Goal: Information Seeking & Learning: Understand process/instructions

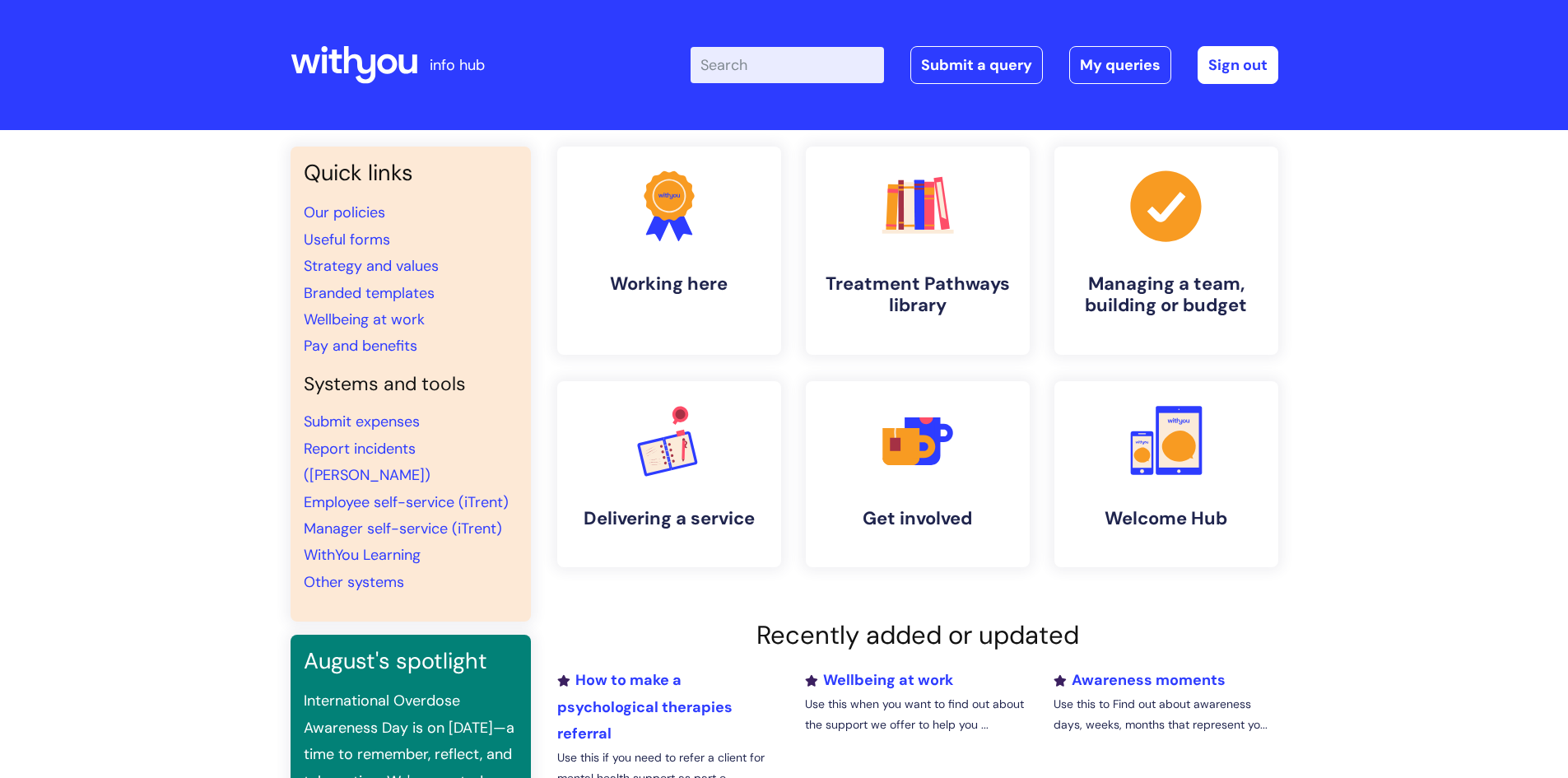
click at [744, 67] on input "Enter your search term here..." at bounding box center [787, 65] width 193 height 36
type input "a"
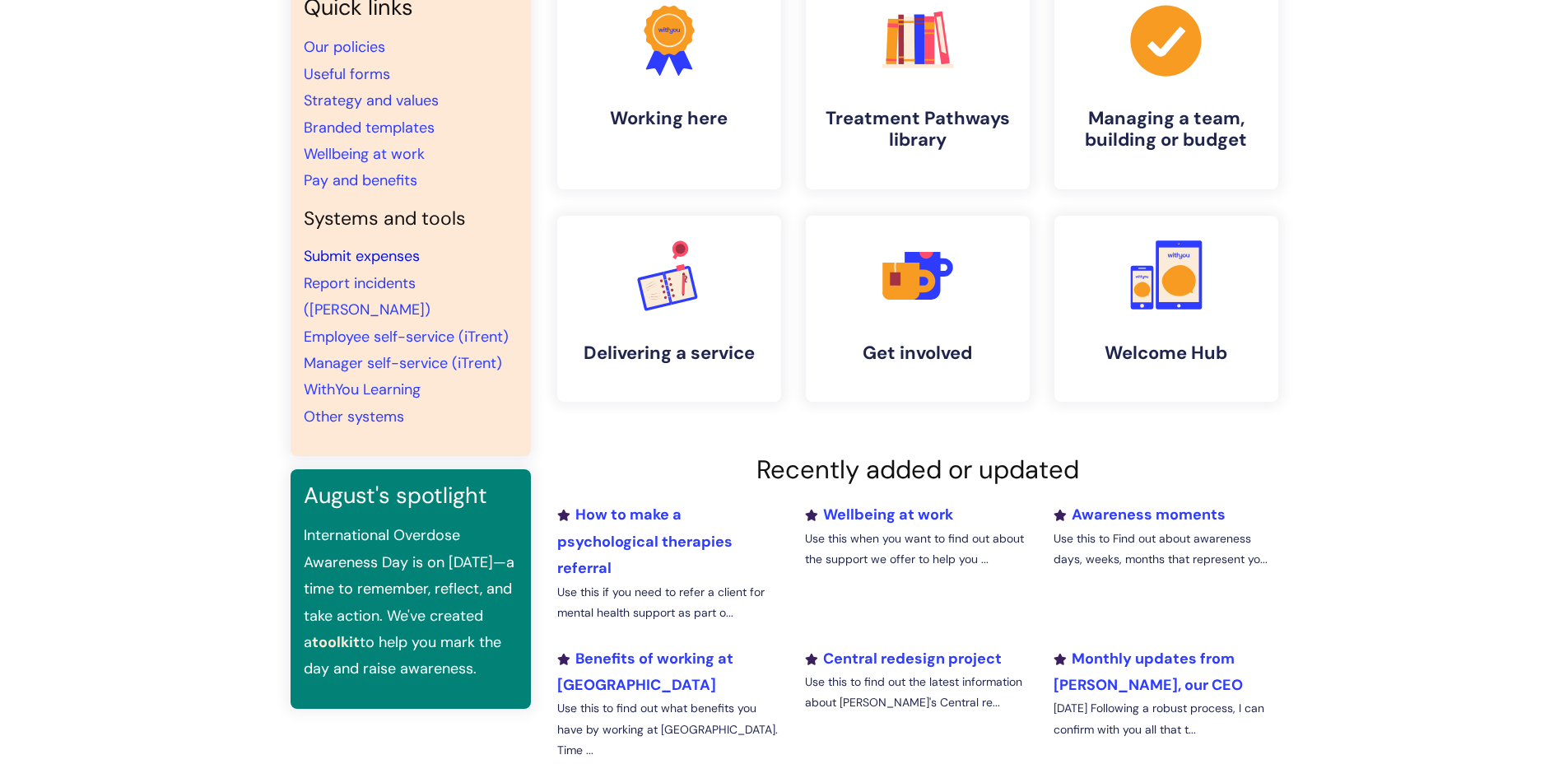
scroll to position [165, 0]
click at [389, 181] on link "Pay and benefits" at bounding box center [360, 181] width 113 height 20
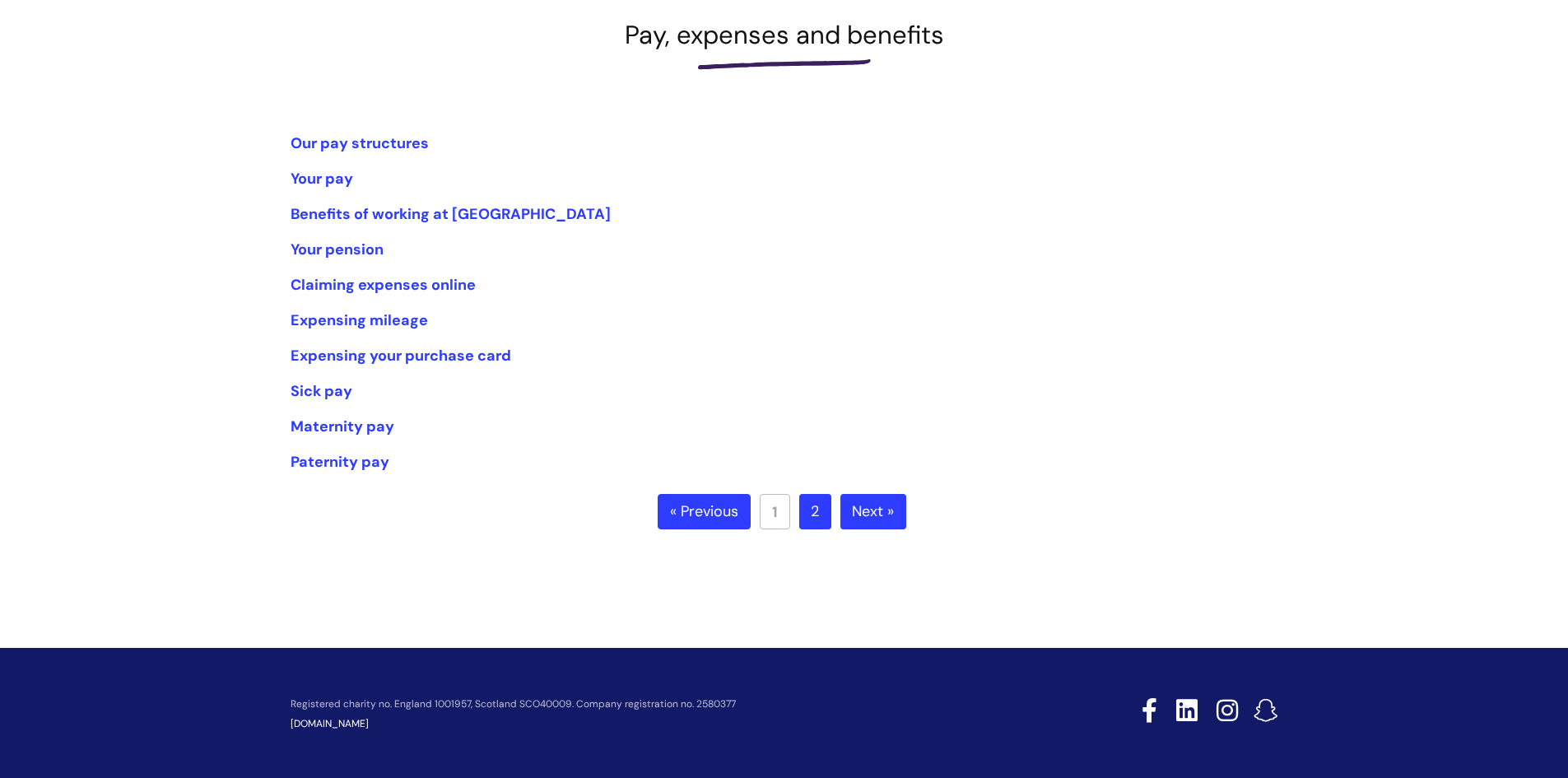
scroll to position [248, 0]
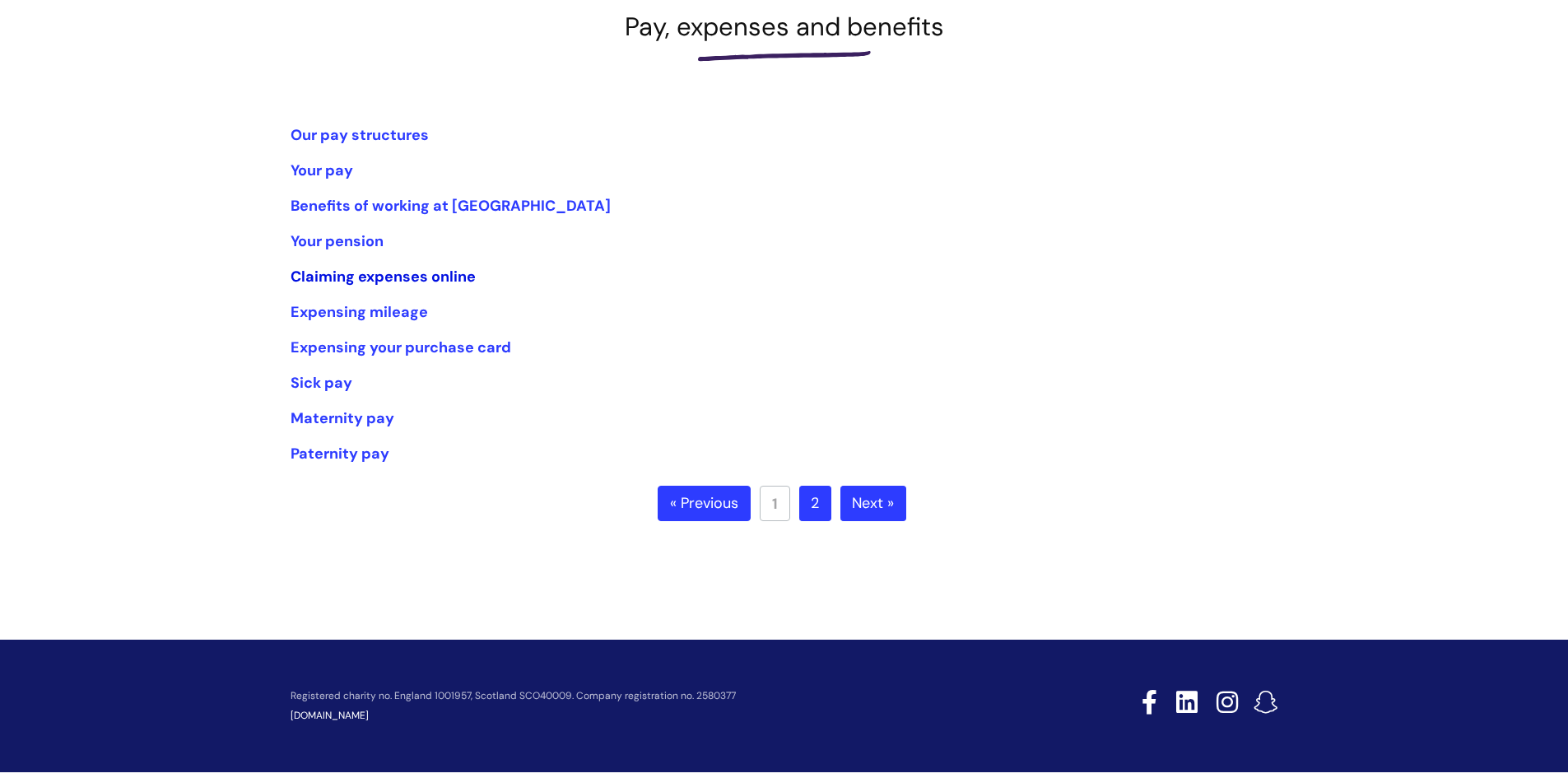
click at [424, 278] on link "Claiming expenses online" at bounding box center [383, 277] width 185 height 20
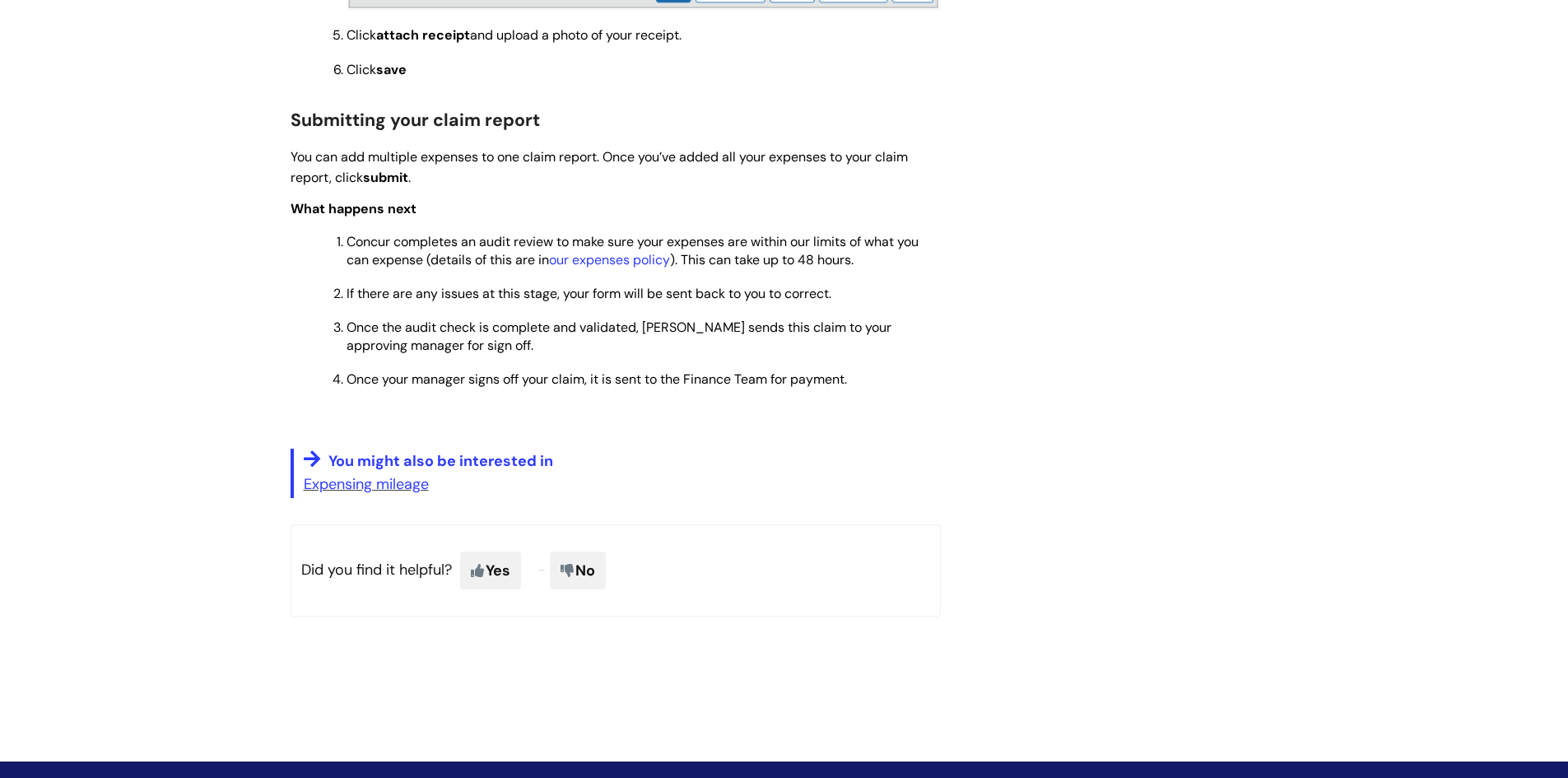
scroll to position [1648, 0]
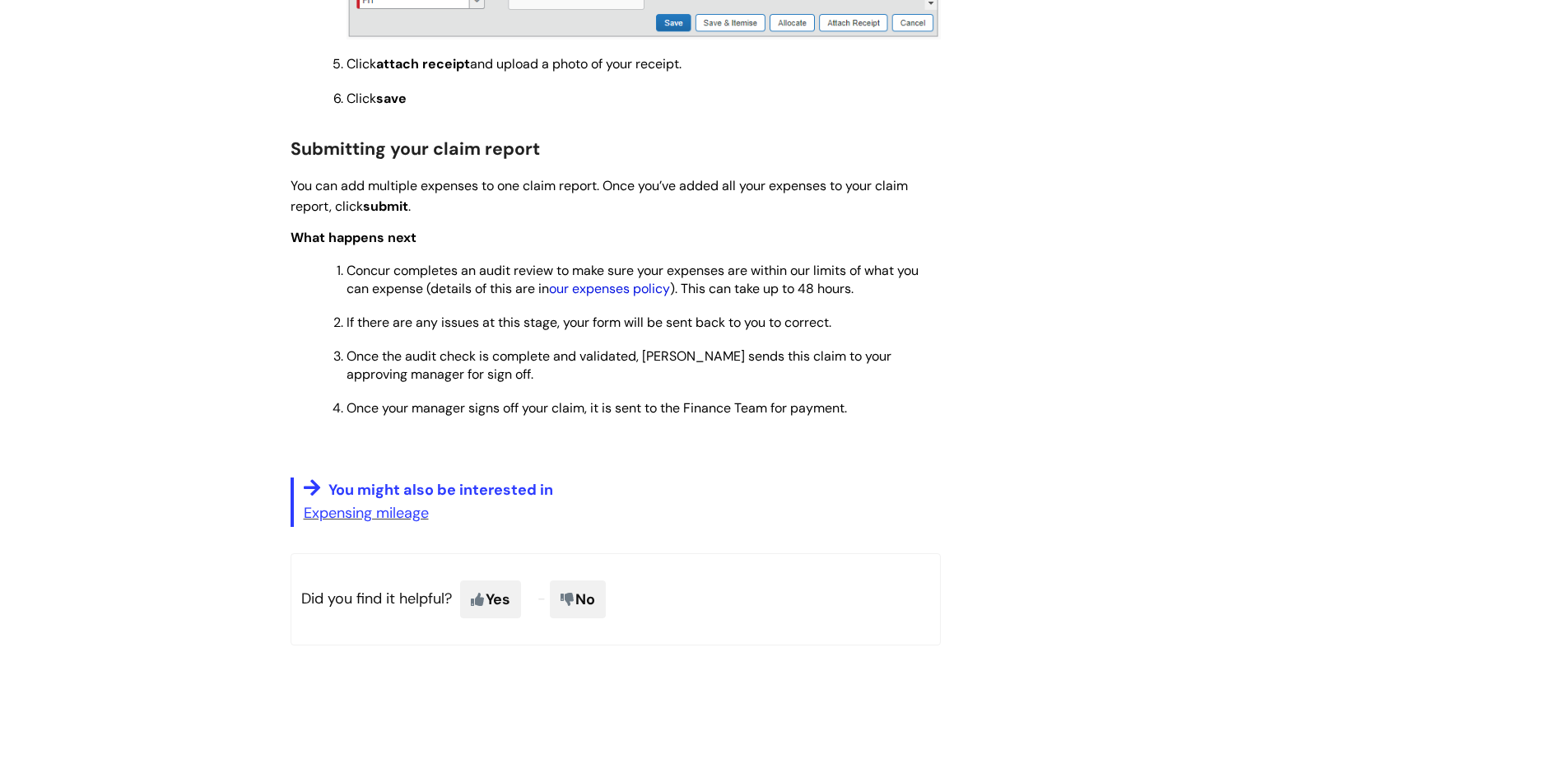
click at [609, 285] on link "our expenses policy" at bounding box center [609, 289] width 121 height 18
